Goal: Information Seeking & Learning: Check status

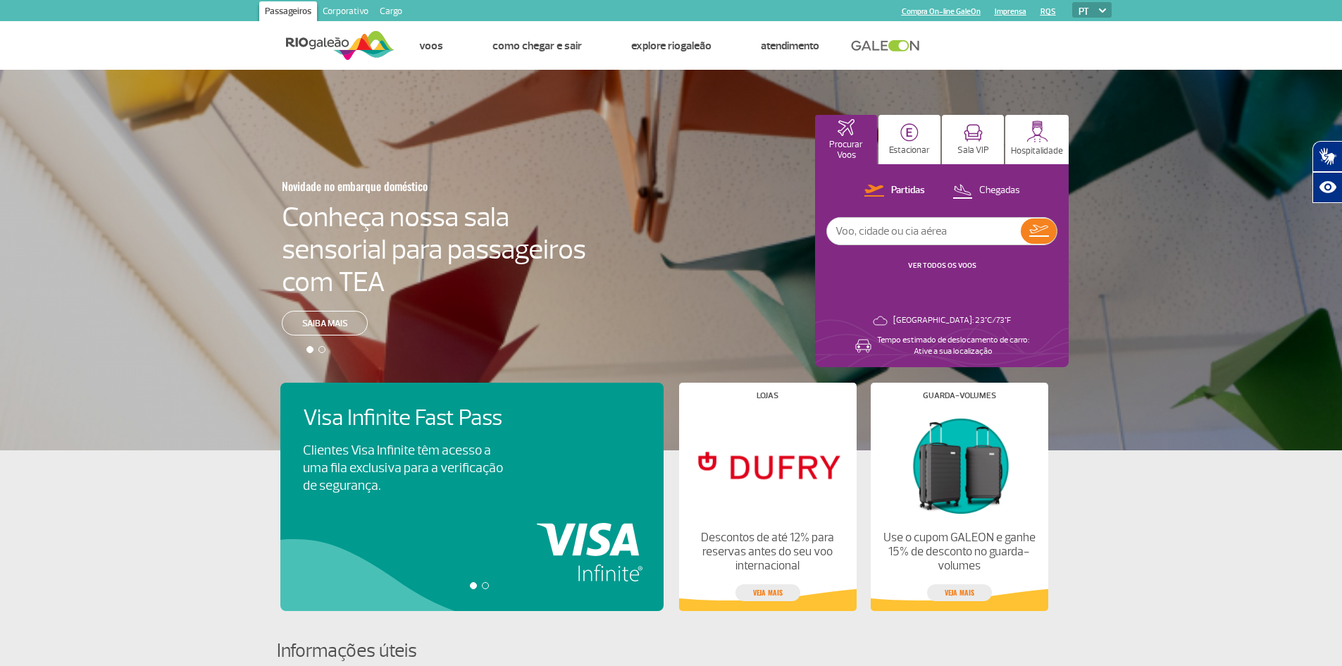
click at [881, 215] on div "Partidas Chegadas VER TODOS OS VOOS" at bounding box center [941, 234] width 231 height 104
click at [893, 231] on input "text" at bounding box center [924, 231] width 194 height 27
type input "2076"
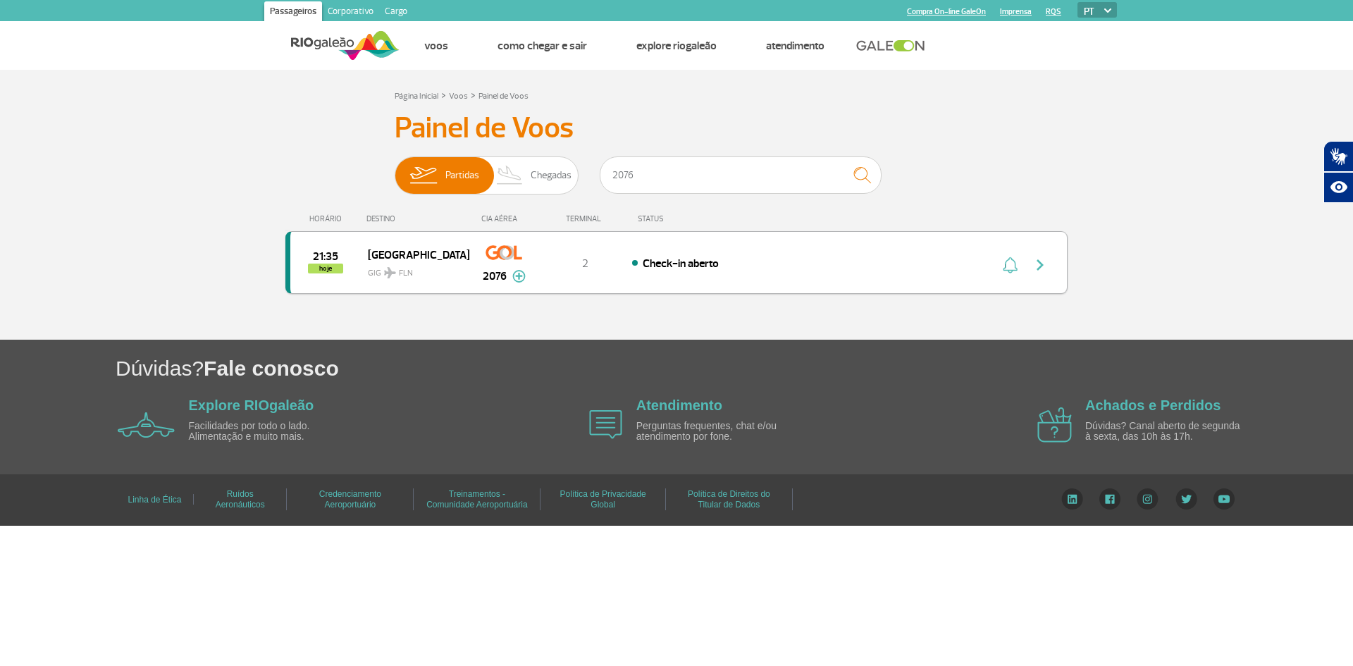
click at [741, 277] on div "21:35 hoje [GEOGRAPHIC_DATA] GIG FLN 2076 2 Check-in aberto Parcerias: Air Fran…" at bounding box center [676, 262] width 782 height 63
click at [1047, 266] on img "button" at bounding box center [1039, 264] width 17 height 17
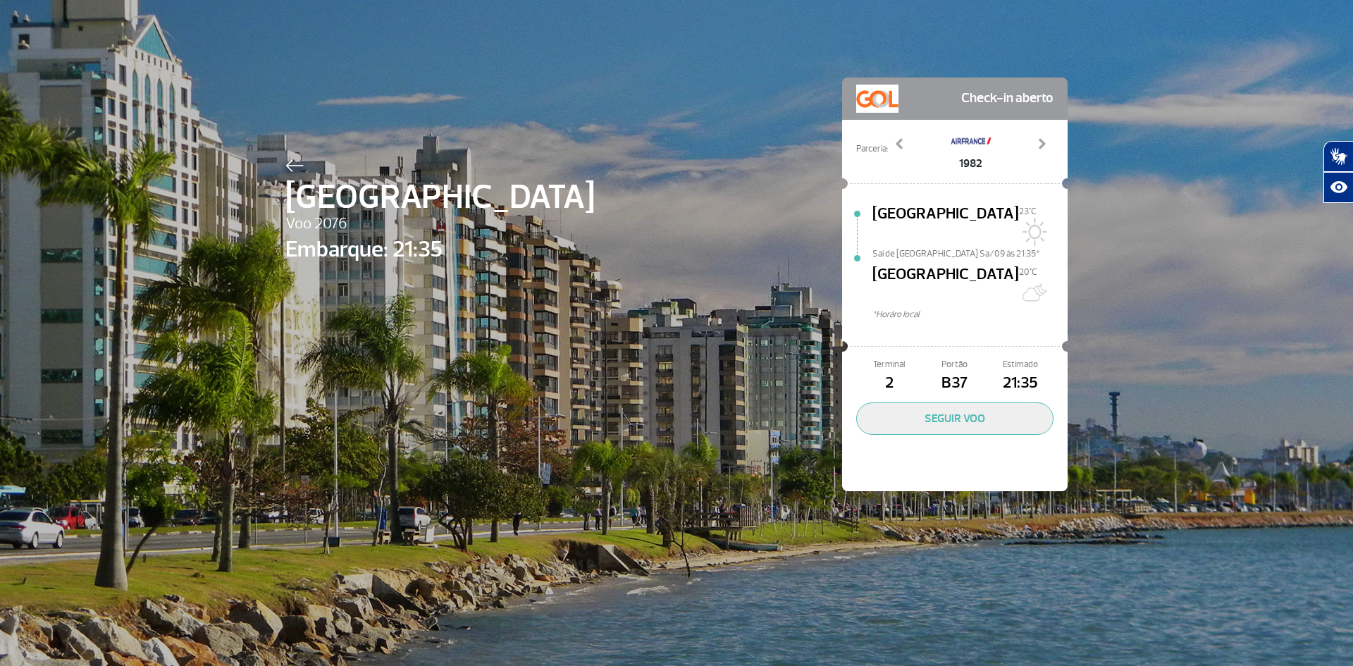
click at [952, 371] on span "B37" at bounding box center [955, 383] width 66 height 24
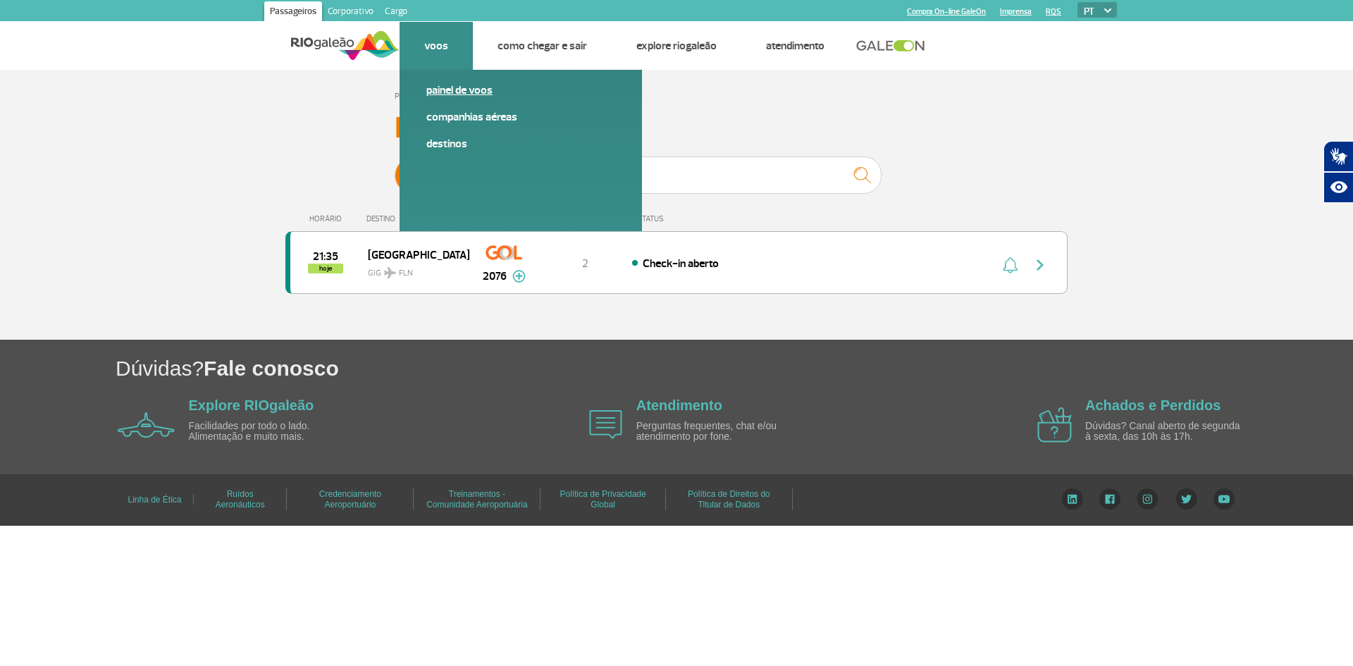
click at [452, 85] on link "Painel de voos" at bounding box center [520, 90] width 189 height 16
click at [457, 91] on link "Painel de voos" at bounding box center [520, 90] width 189 height 16
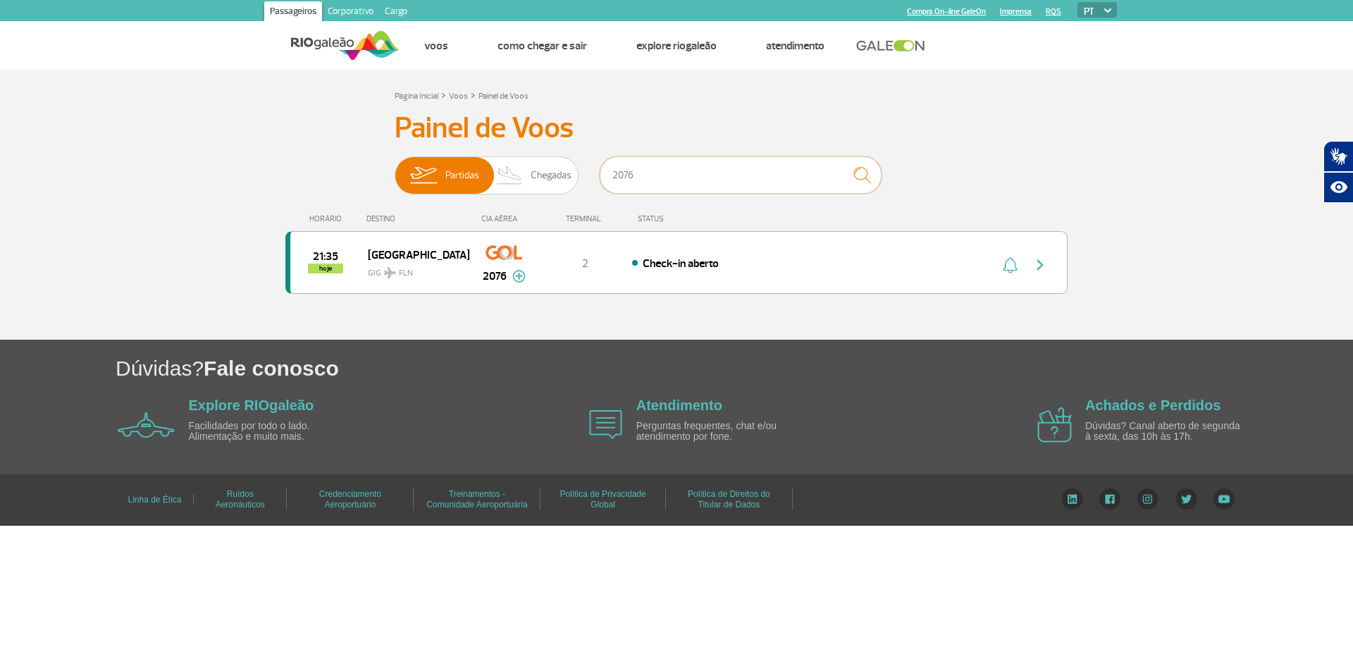
click at [693, 175] on input "2076" at bounding box center [741, 174] width 282 height 37
type input "2"
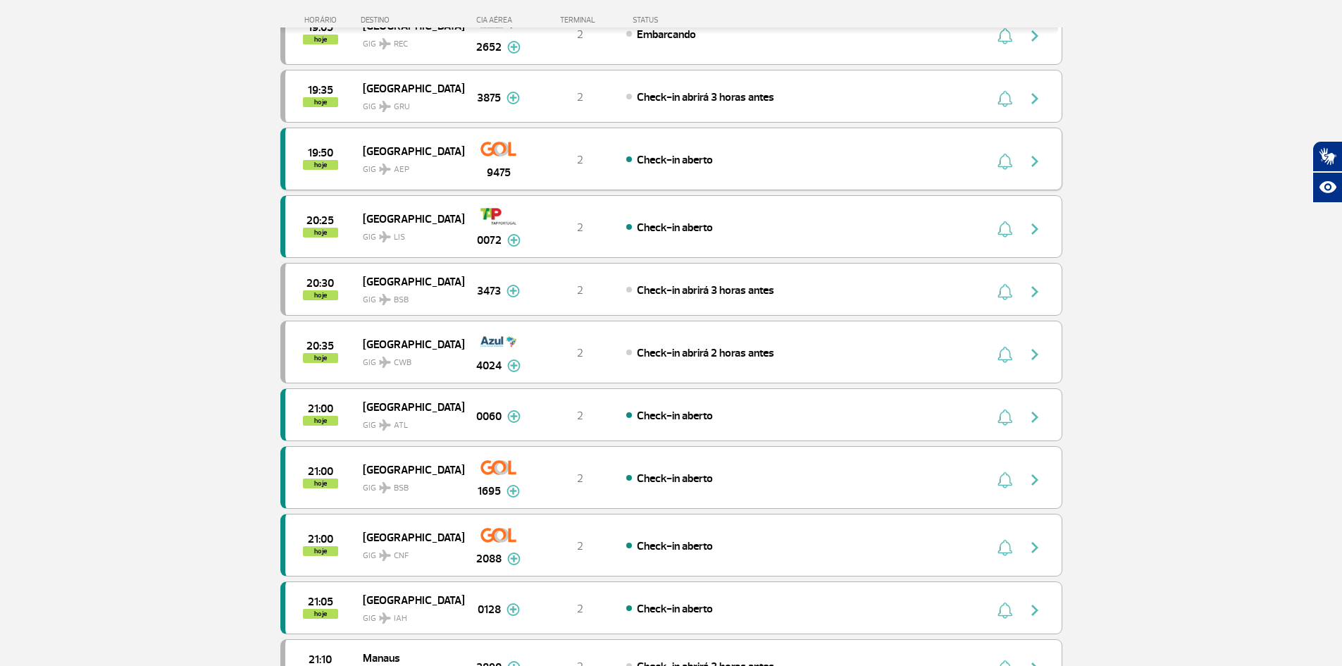
scroll to position [775, 0]
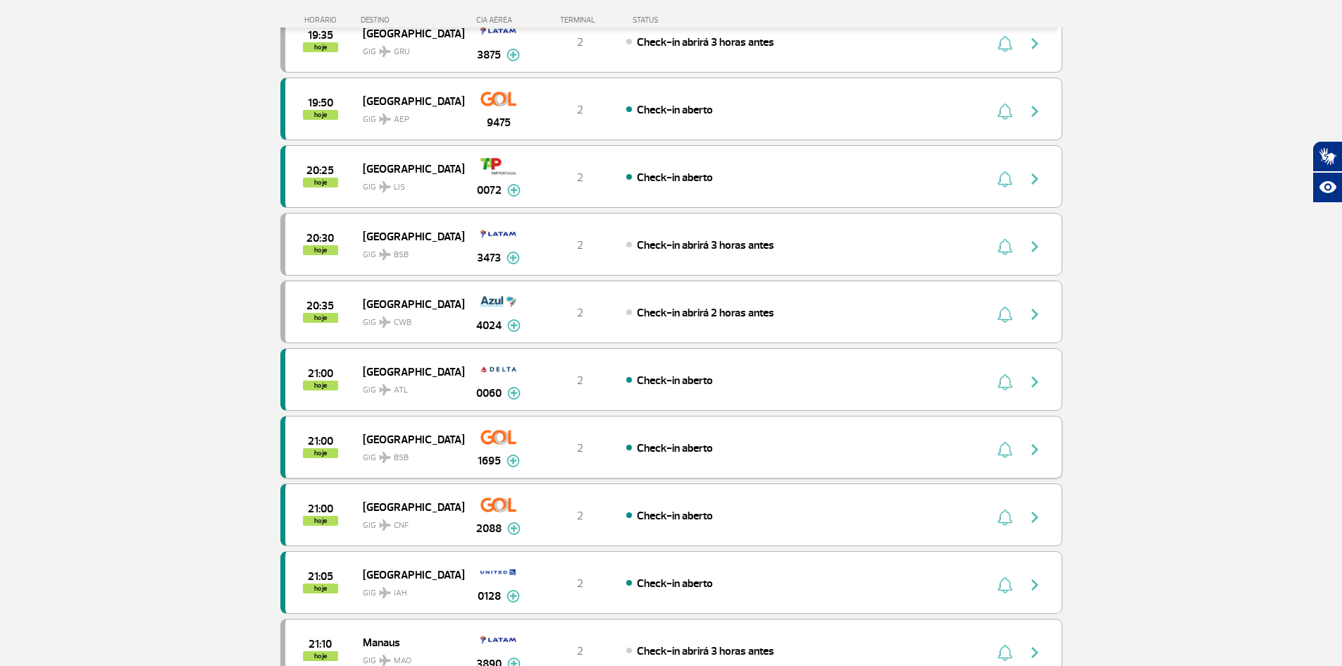
click at [1034, 450] on img "button" at bounding box center [1035, 449] width 17 height 17
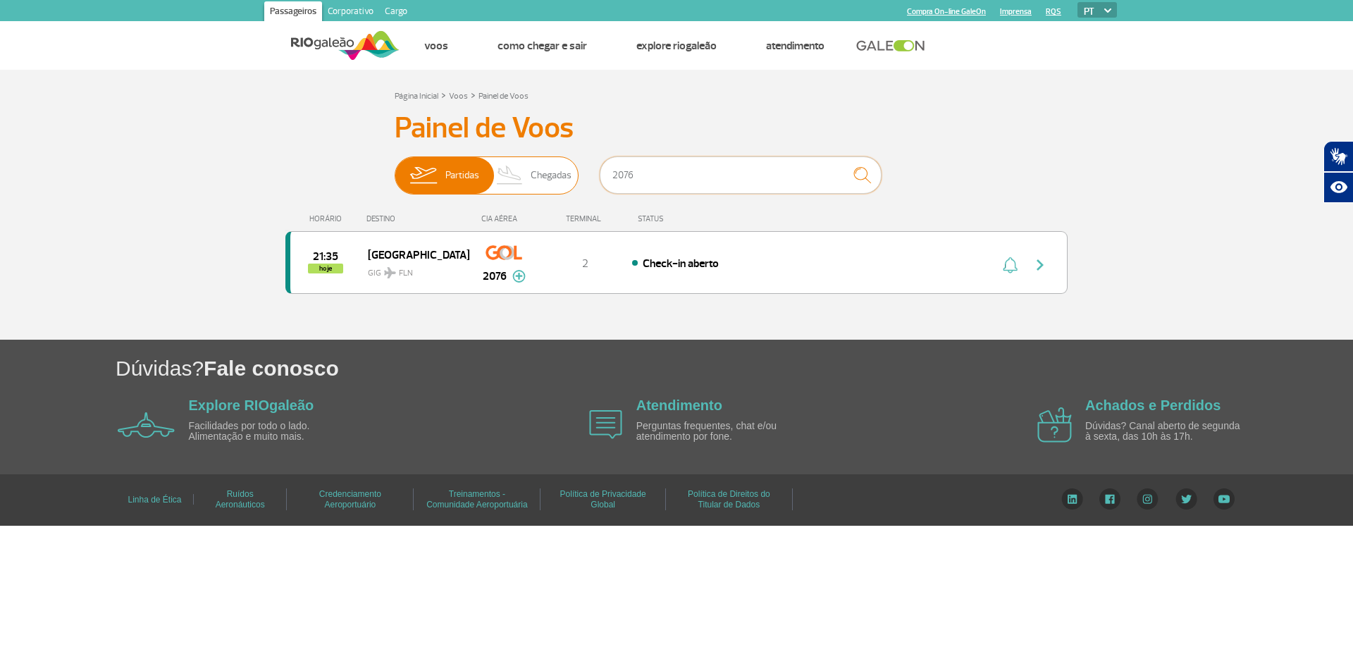
drag, startPoint x: 663, startPoint y: 187, endPoint x: 568, endPoint y: 192, distance: 95.2
click at [568, 192] on div "Partidas Chegadas 2076" at bounding box center [677, 177] width 564 height 42
click at [480, 174] on span "Partidas Chegadas" at bounding box center [487, 175] width 184 height 38
click at [395, 168] on input "Partidas Chegadas" at bounding box center [395, 168] width 0 height 0
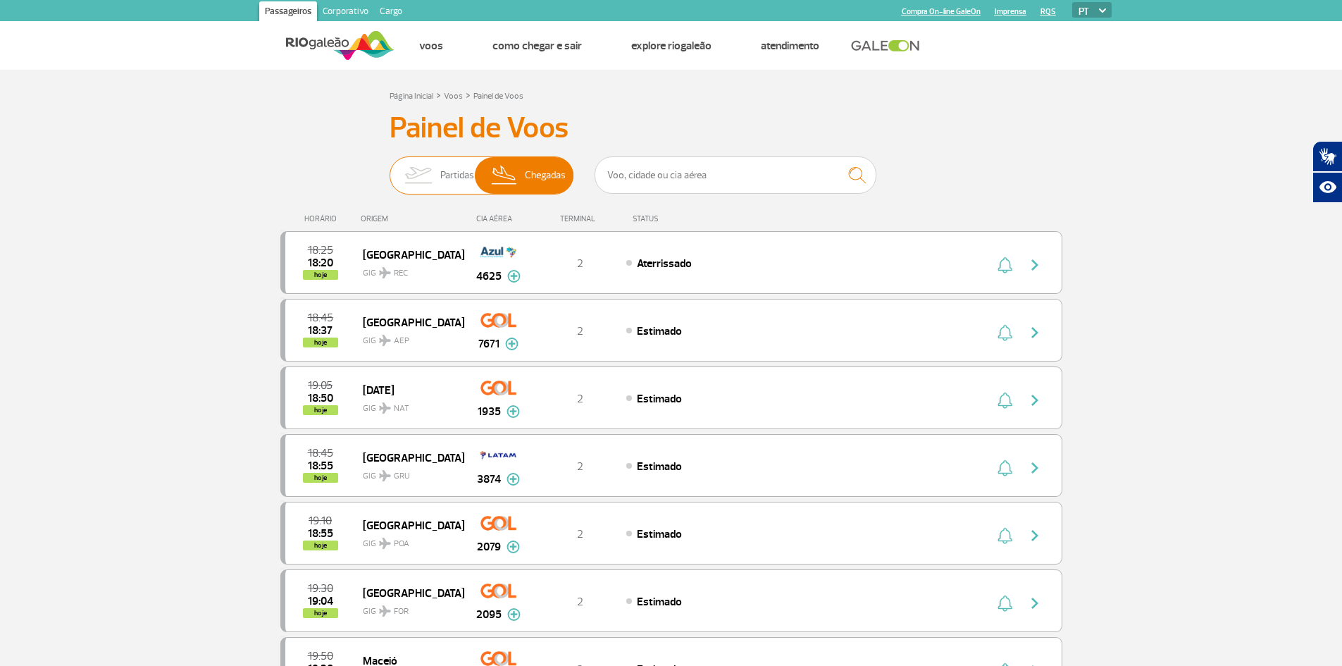
click at [436, 169] on img at bounding box center [418, 175] width 44 height 37
click at [390, 168] on input "Partidas Chegadas" at bounding box center [390, 168] width 0 height 0
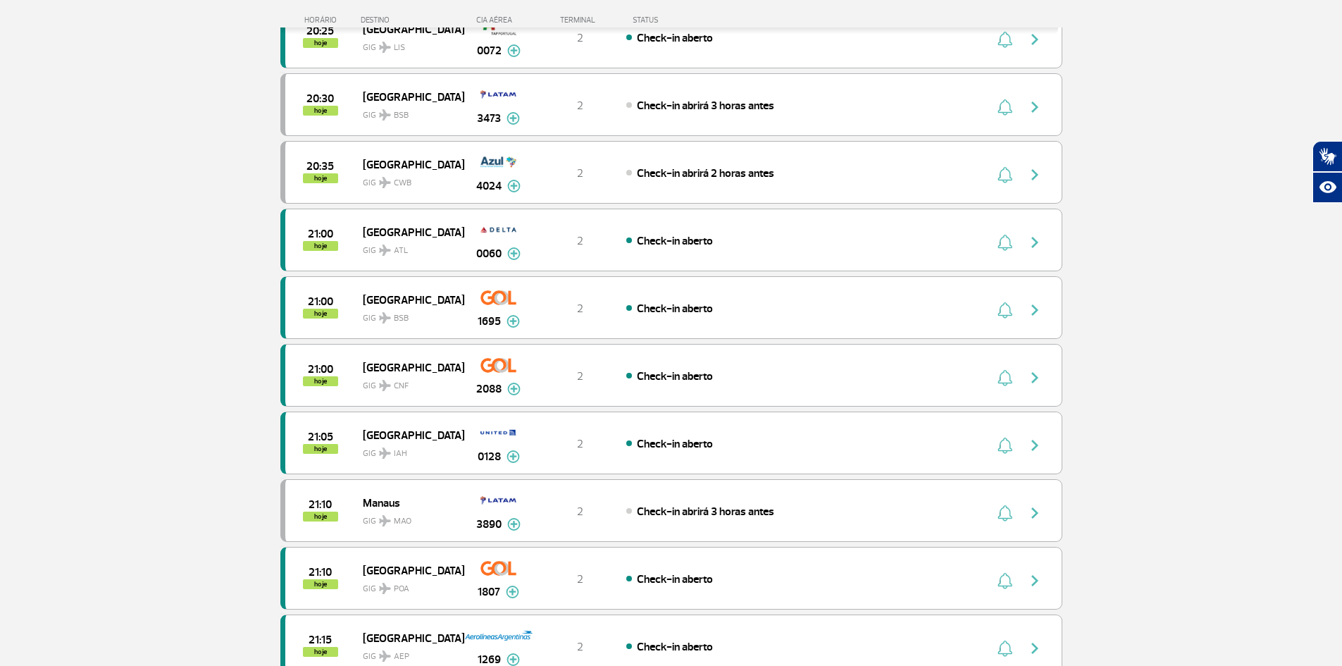
scroll to position [916, 0]
click at [800, 378] on div "Check-in aberto" at bounding box center [781, 374] width 311 height 16
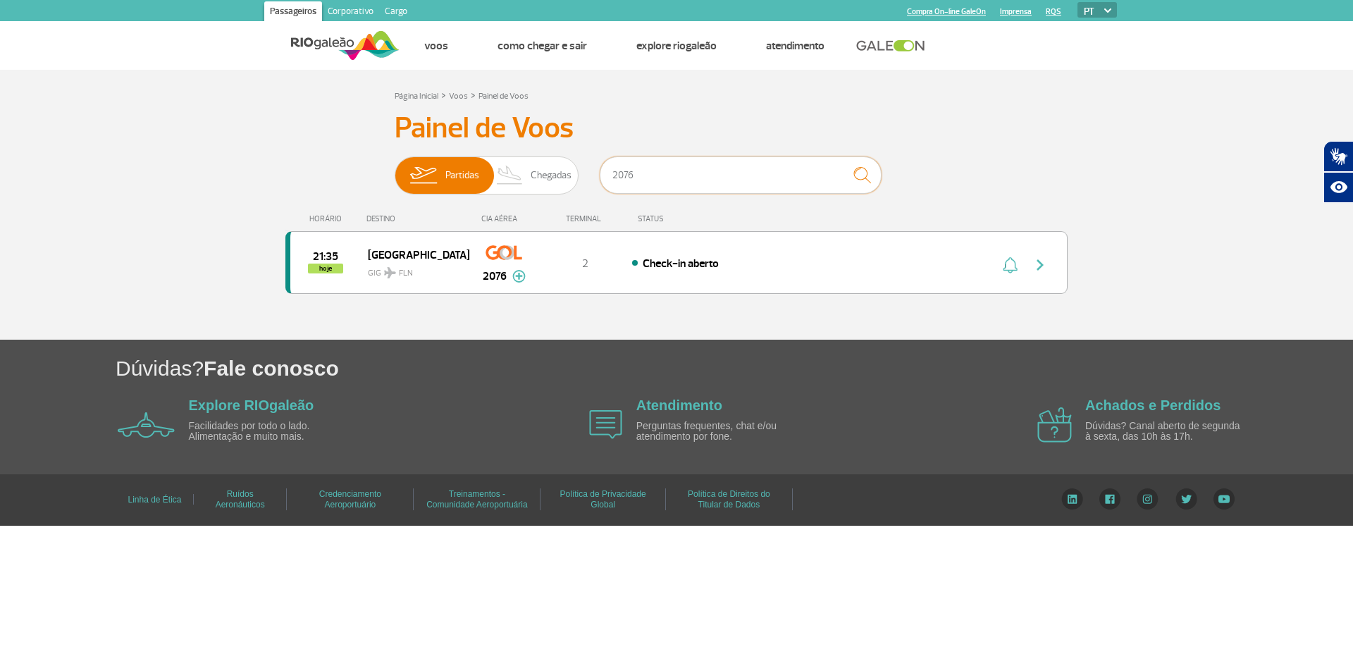
drag, startPoint x: 650, startPoint y: 170, endPoint x: 597, endPoint y: 168, distance: 52.9
click at [597, 168] on div "Partidas Chegadas 2076" at bounding box center [677, 177] width 564 height 42
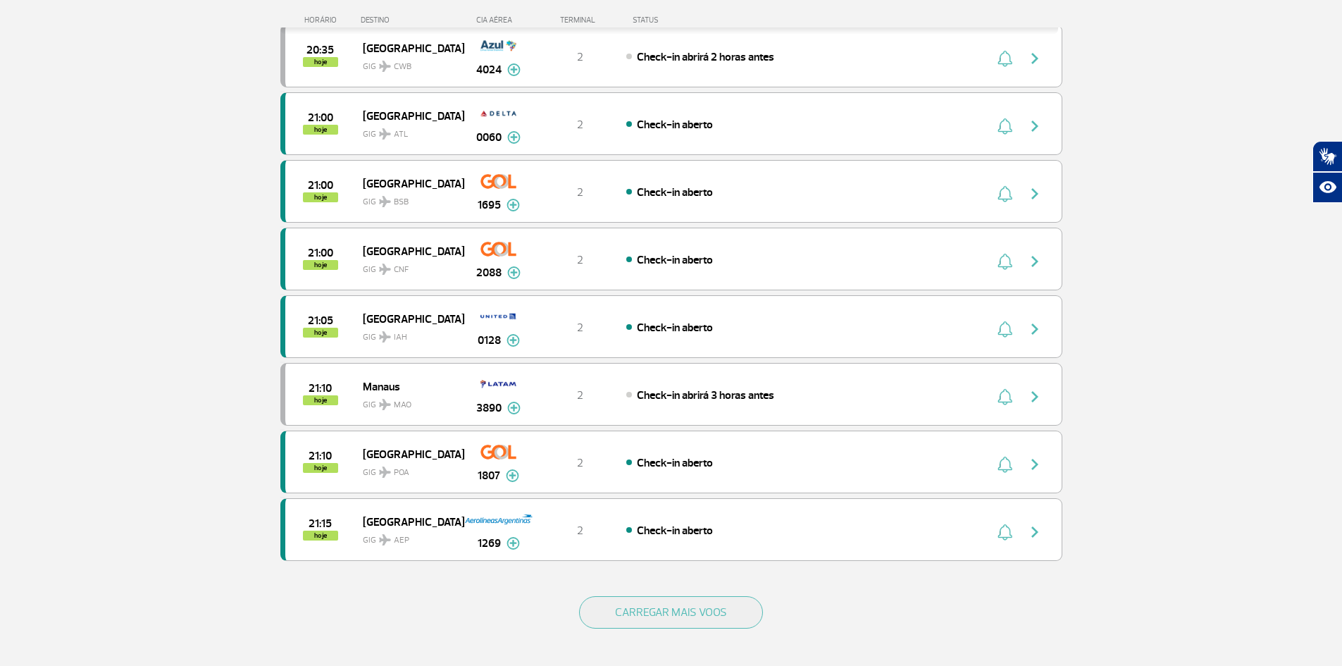
scroll to position [1057, 0]
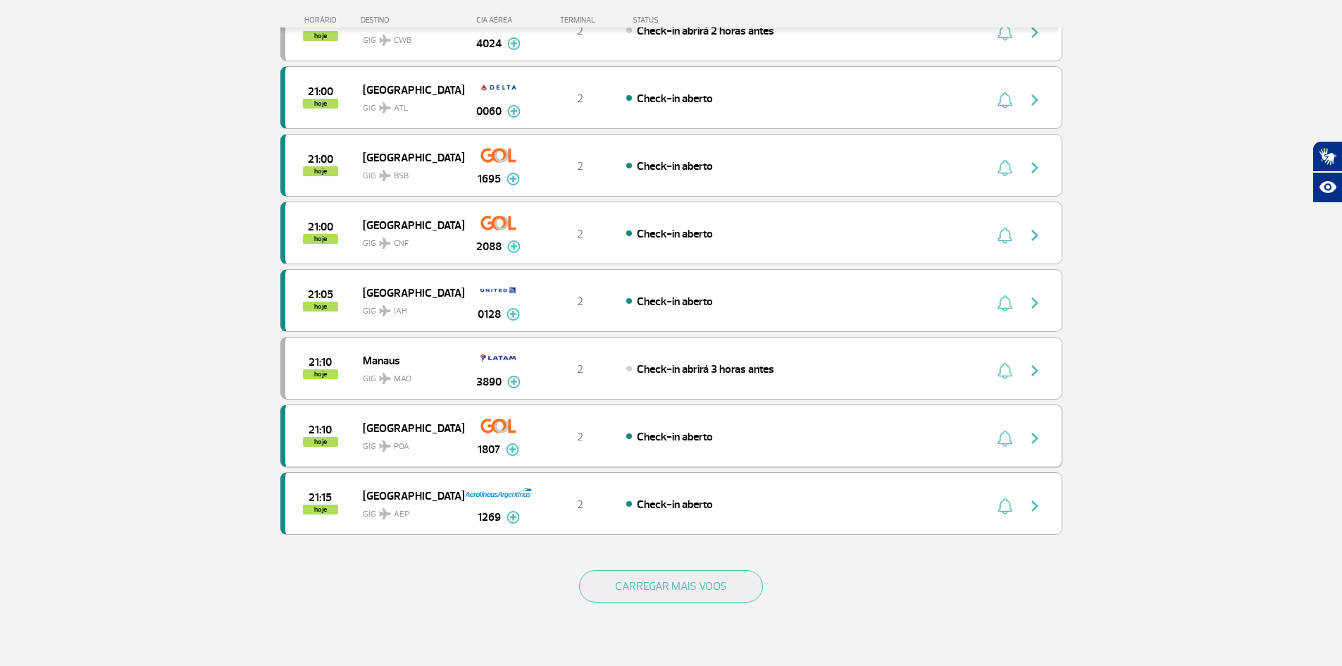
click at [727, 431] on div "Check-in aberto" at bounding box center [781, 436] width 311 height 16
